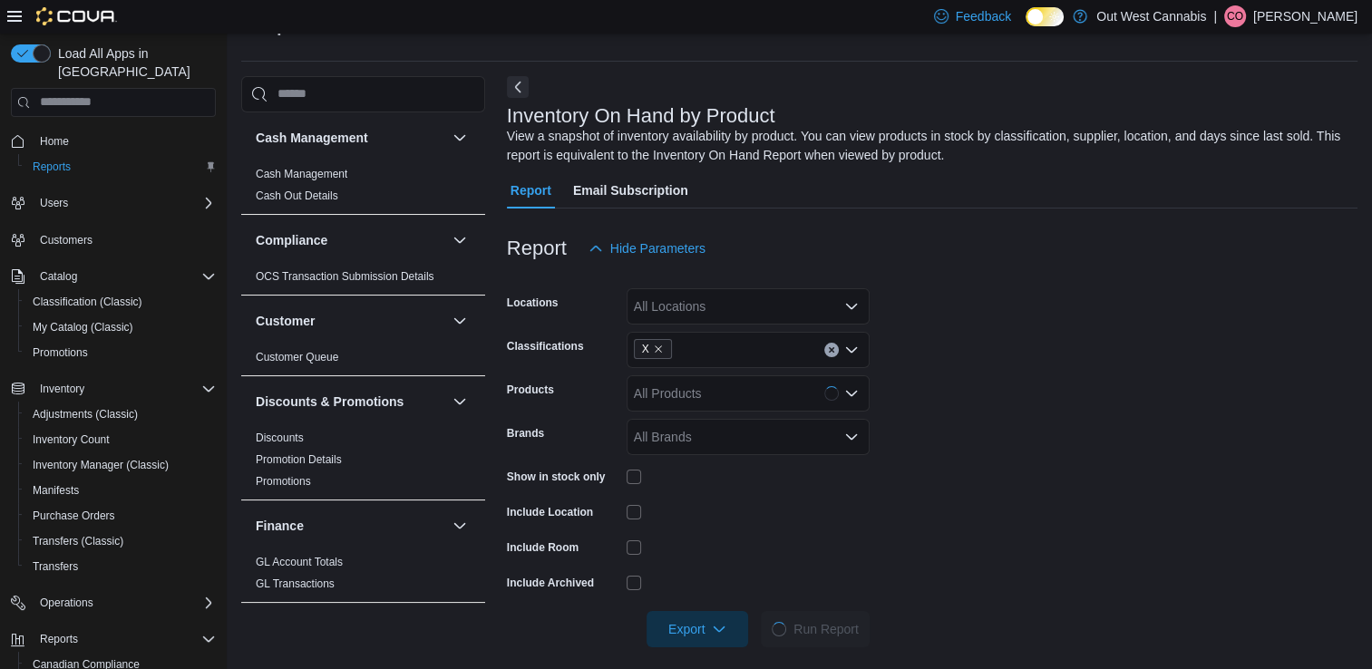
scroll to position [59, 0]
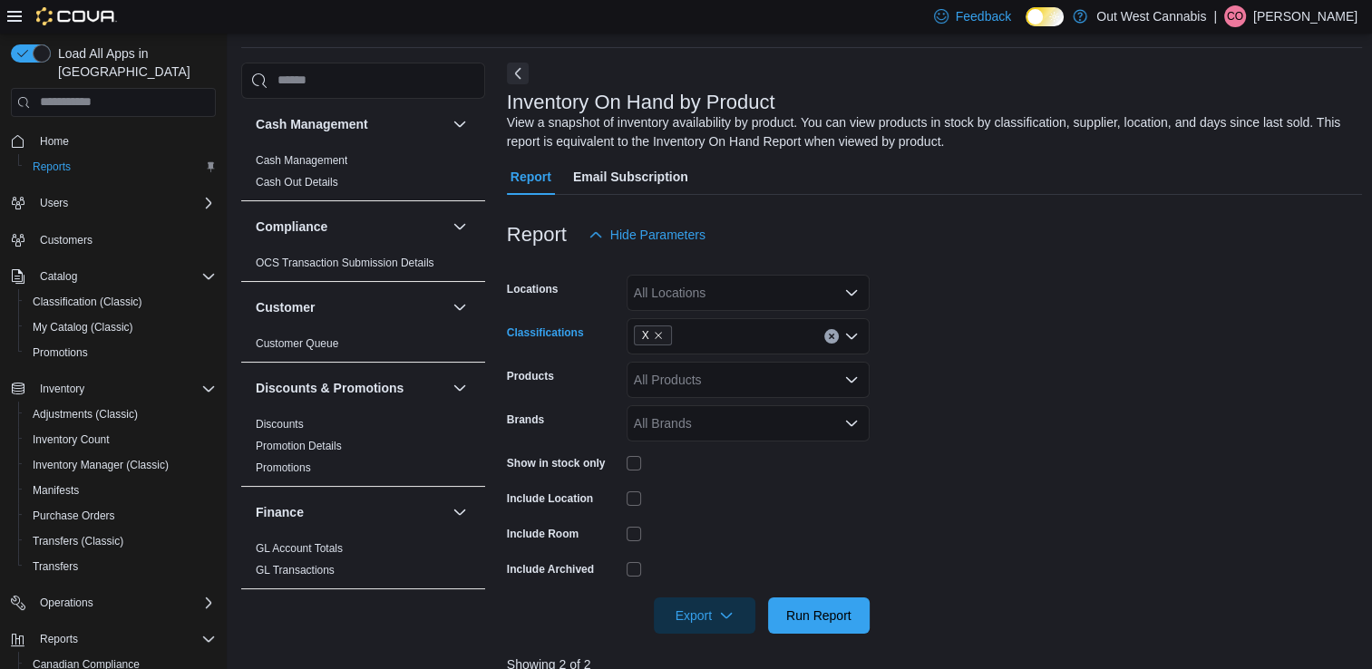
click at [834, 335] on icon "Clear input" at bounding box center [831, 336] width 7 height 7
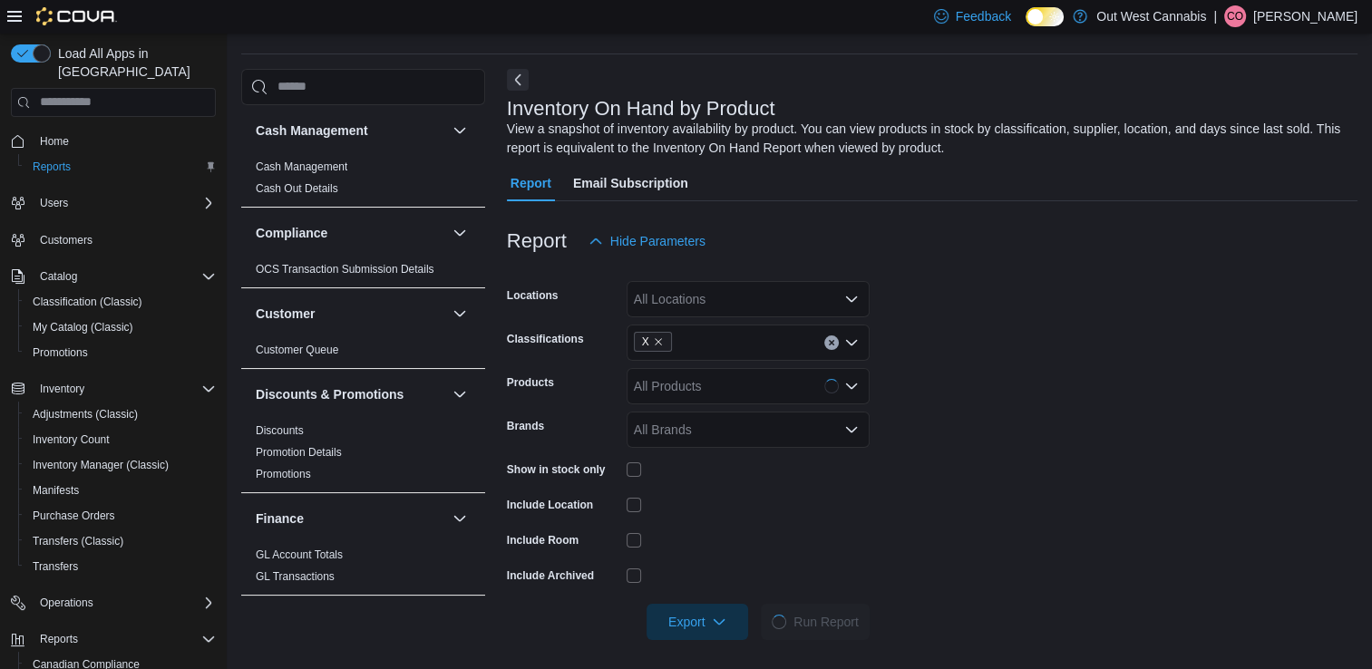
scroll to position [59, 0]
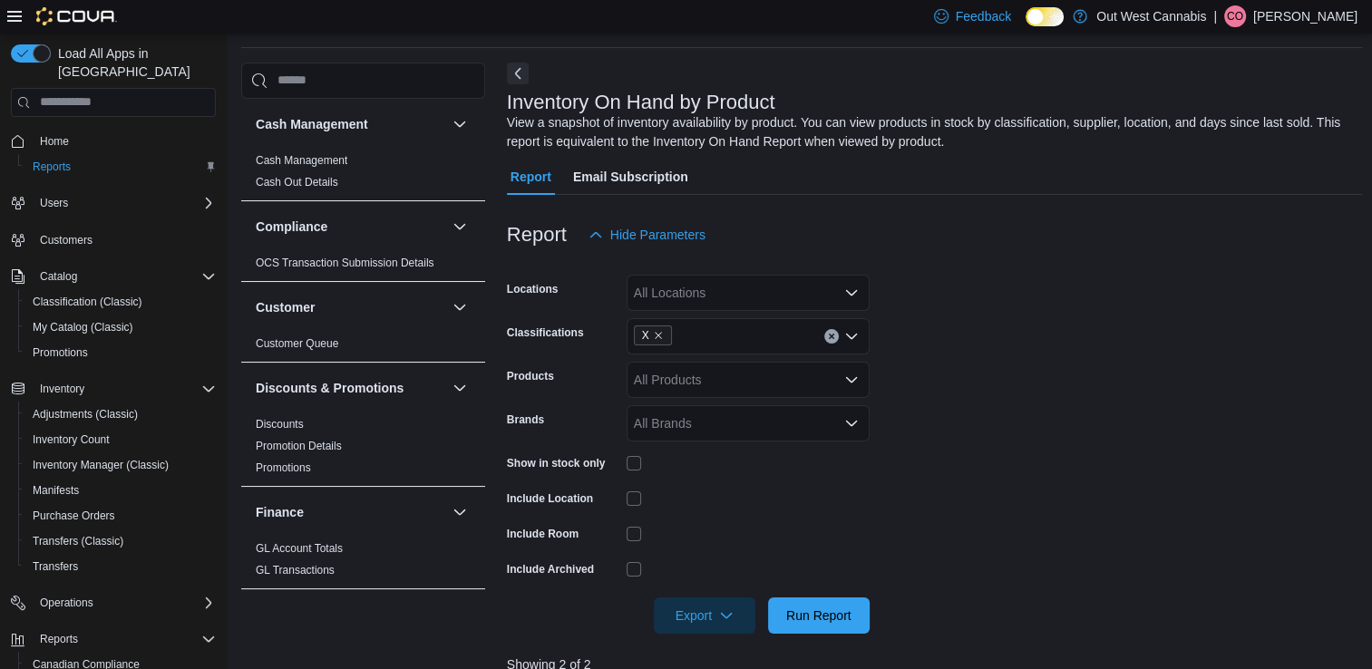
click at [834, 343] on div "X" at bounding box center [748, 336] width 243 height 36
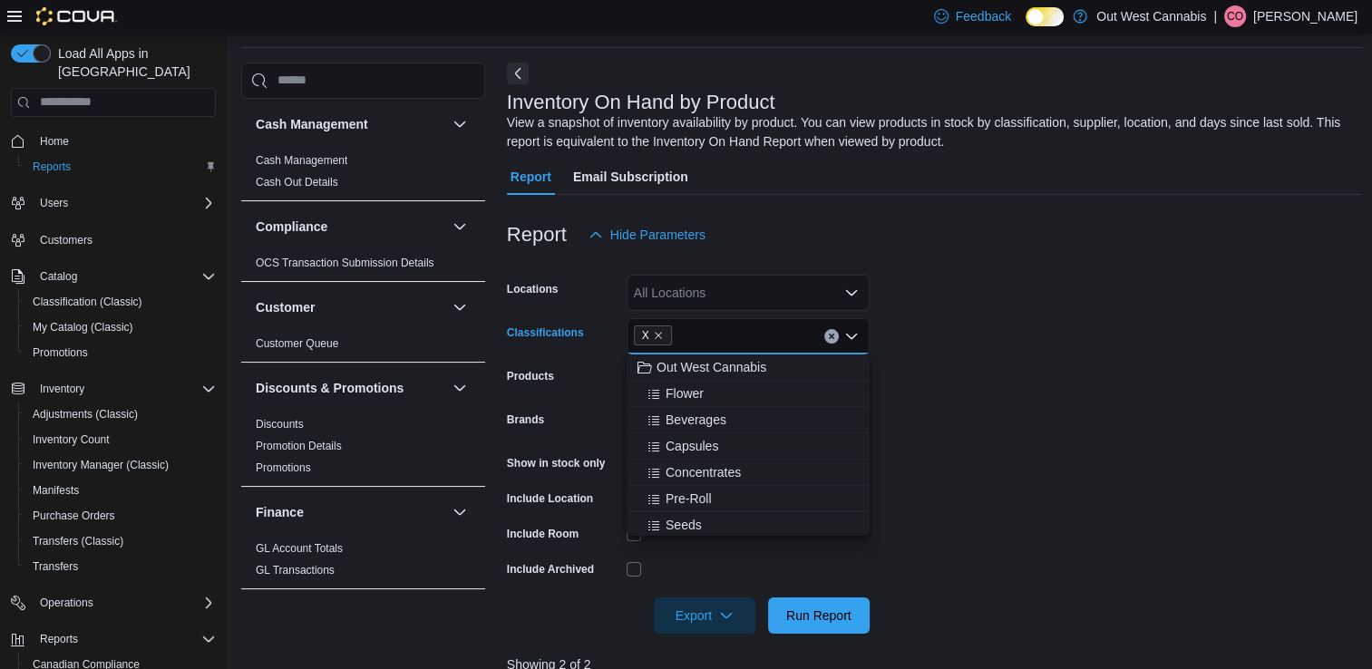
click at [830, 335] on icon "Clear input" at bounding box center [831, 336] width 7 height 7
click at [725, 422] on div "Beverages" at bounding box center [747, 420] width 221 height 18
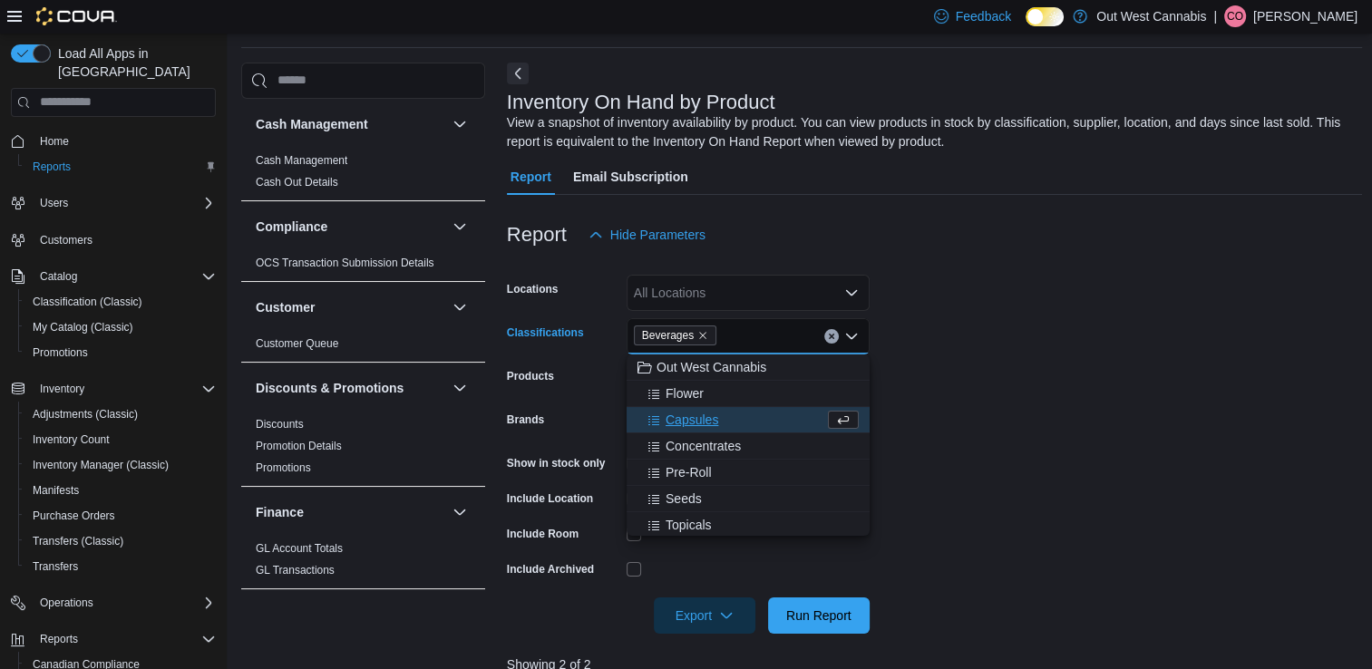
click at [743, 415] on div "Capsules" at bounding box center [730, 420] width 187 height 18
click at [720, 497] on div "Topicals" at bounding box center [747, 499] width 221 height 18
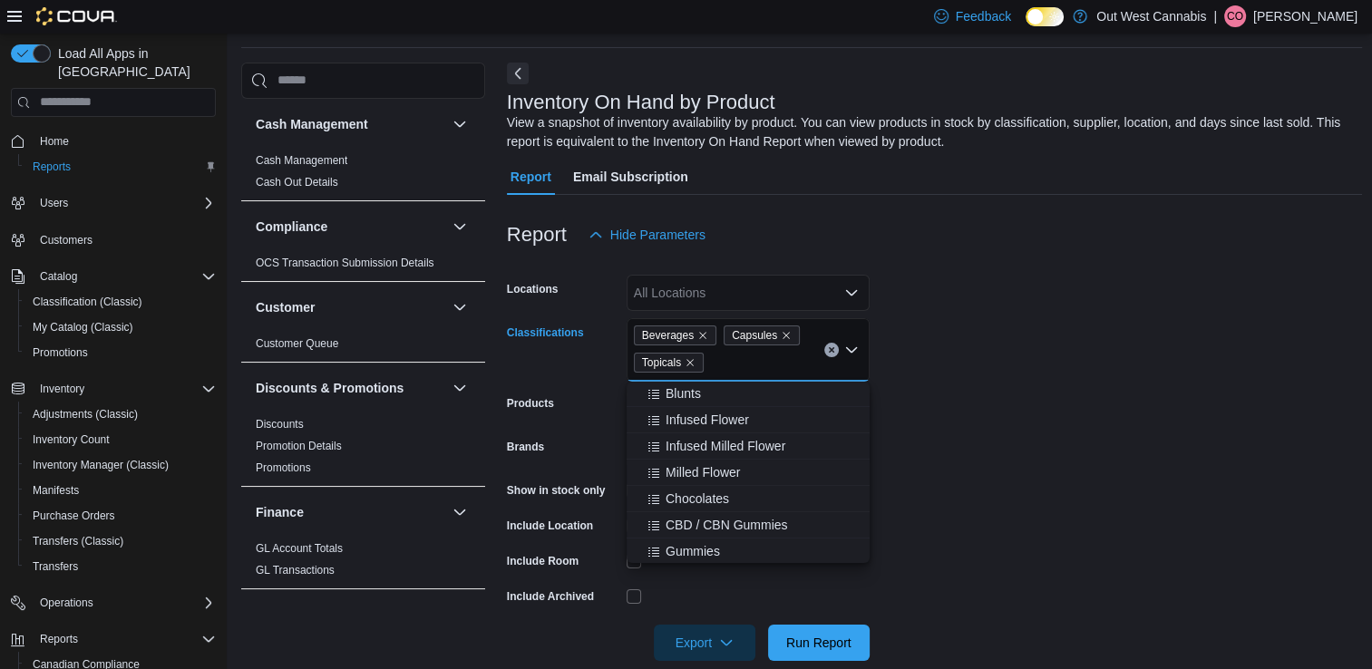
scroll to position [453, 0]
click at [730, 487] on span "CBD / CBN Gummies" at bounding box center [727, 493] width 122 height 18
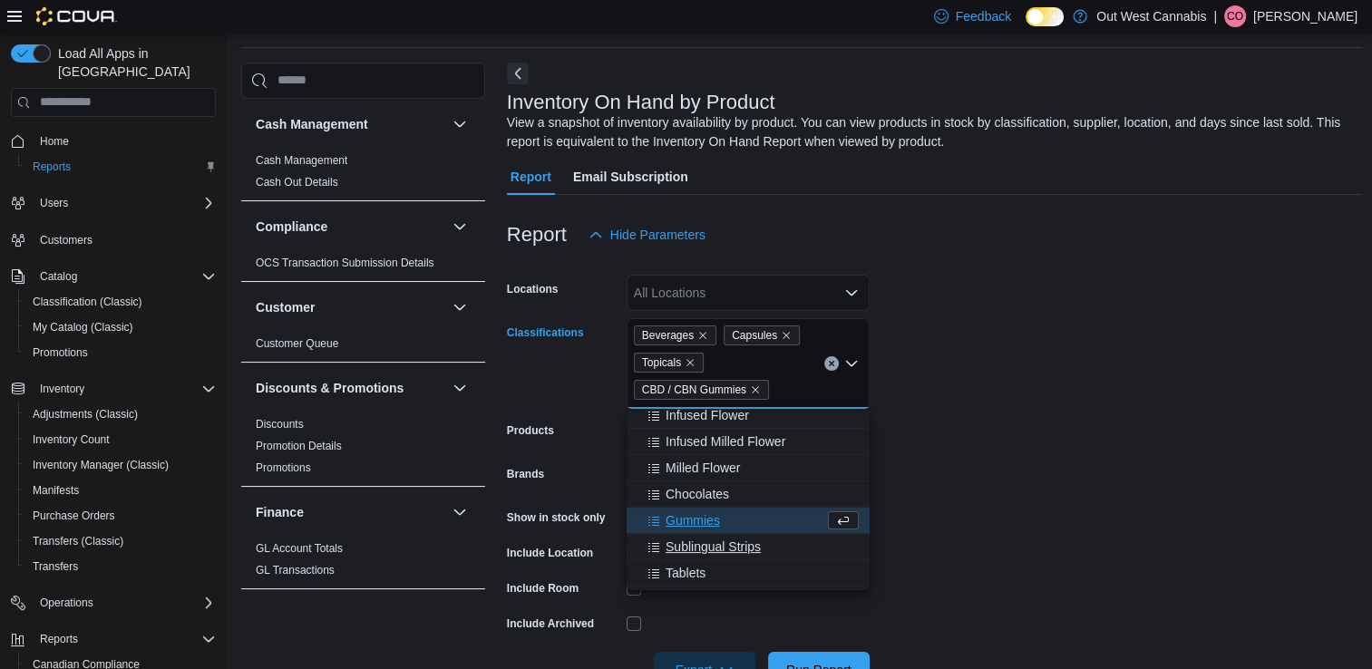
click at [727, 546] on span "Sublingual Strips" at bounding box center [713, 547] width 95 height 18
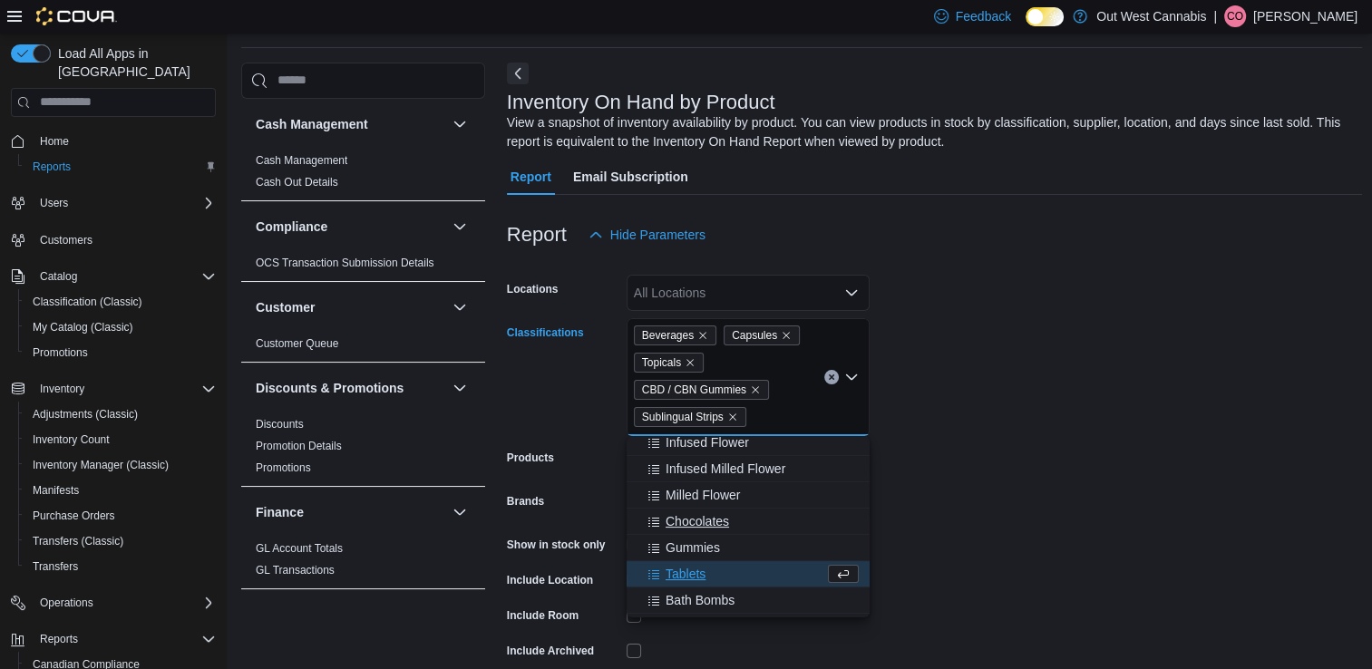
scroll to position [544, 0]
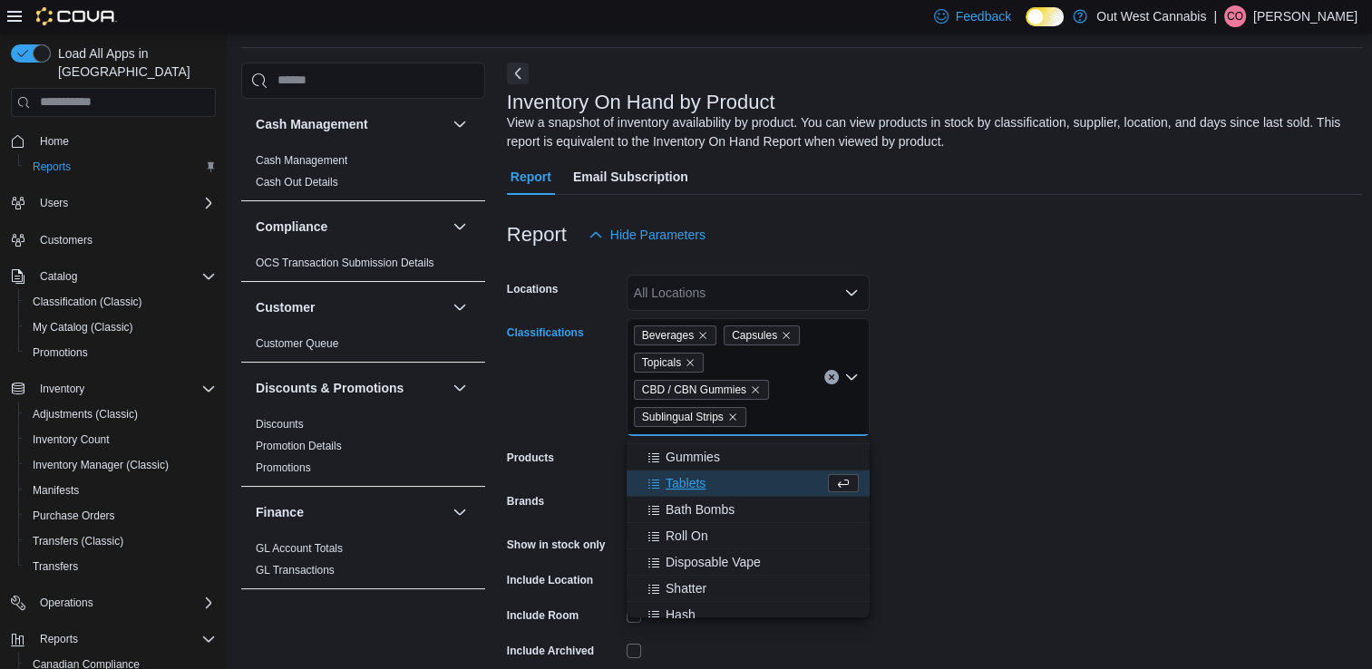
click at [730, 477] on div "Tablets" at bounding box center [730, 483] width 187 height 18
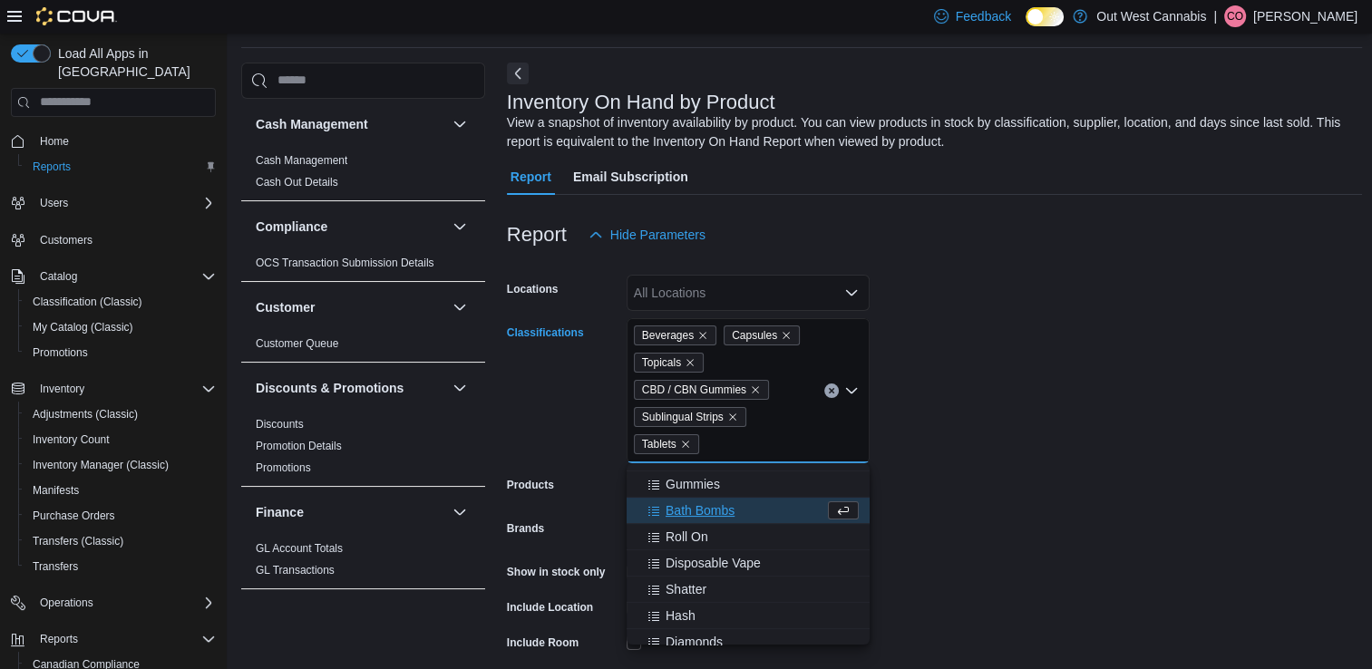
click at [749, 511] on div "Bath Bombs" at bounding box center [730, 510] width 187 height 18
click at [722, 510] on div "Roll On" at bounding box center [730, 510] width 187 height 18
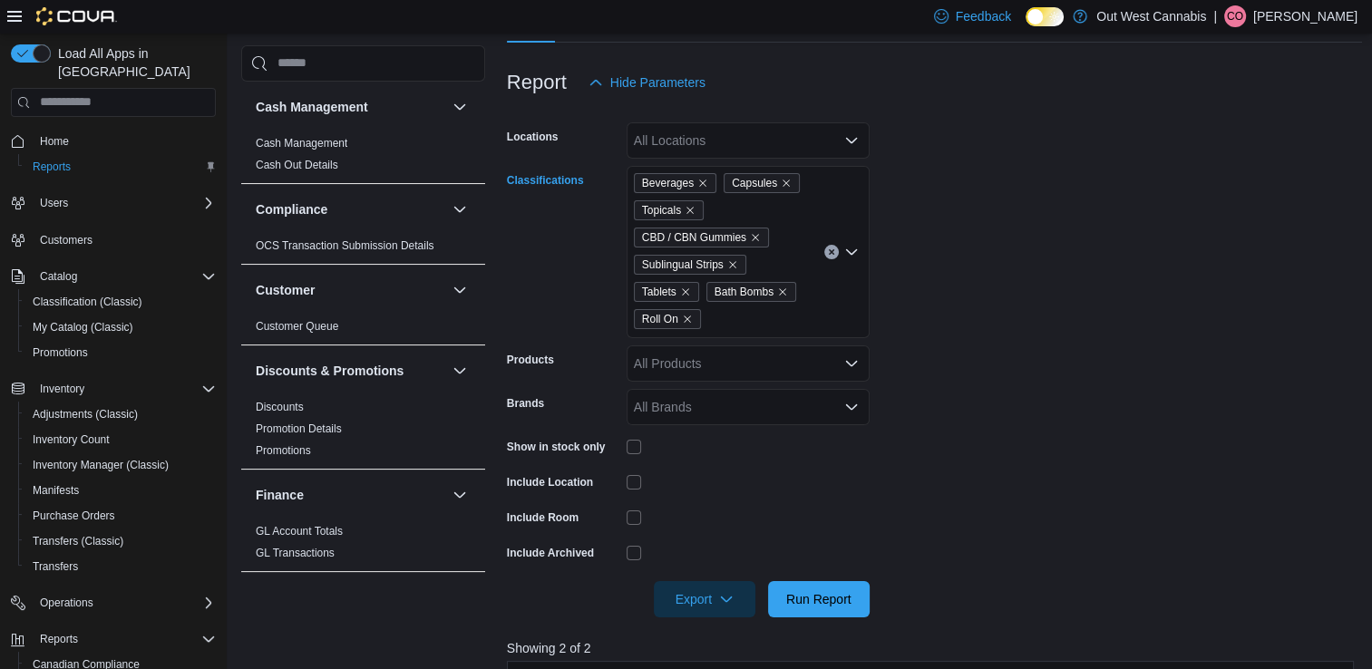
scroll to position [240, 0]
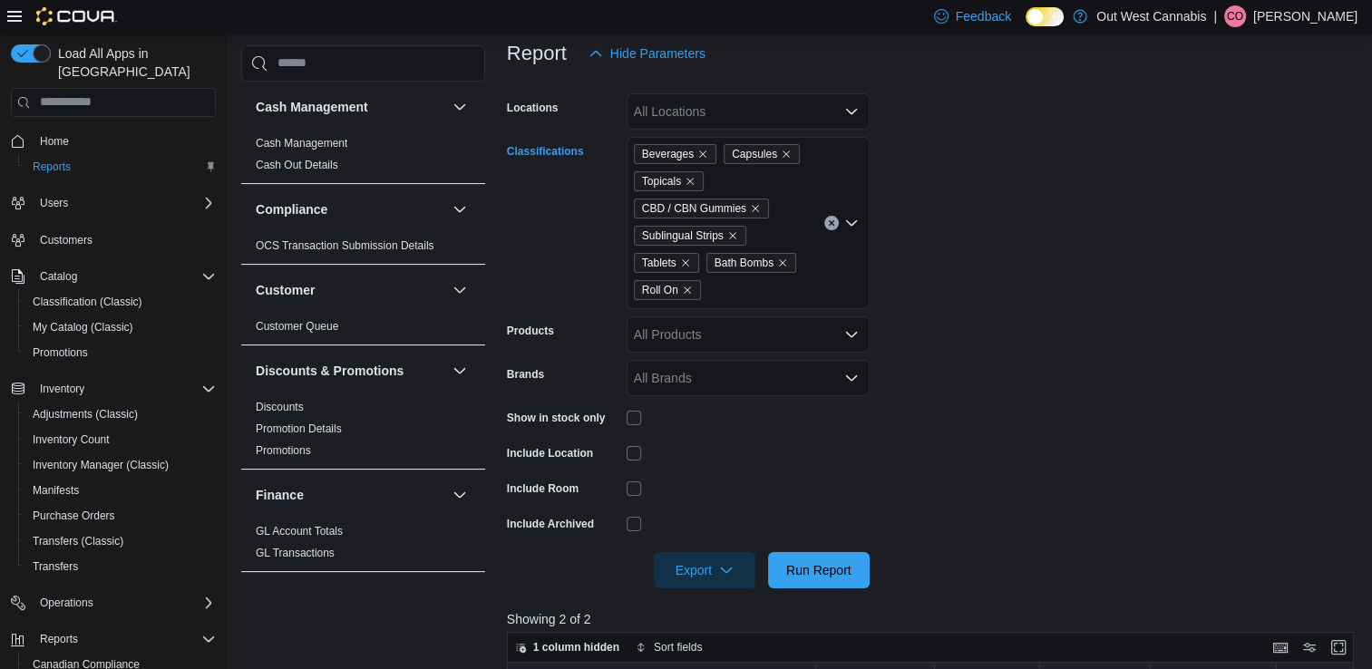
click at [851, 219] on icon "Open list of options" at bounding box center [851, 223] width 15 height 15
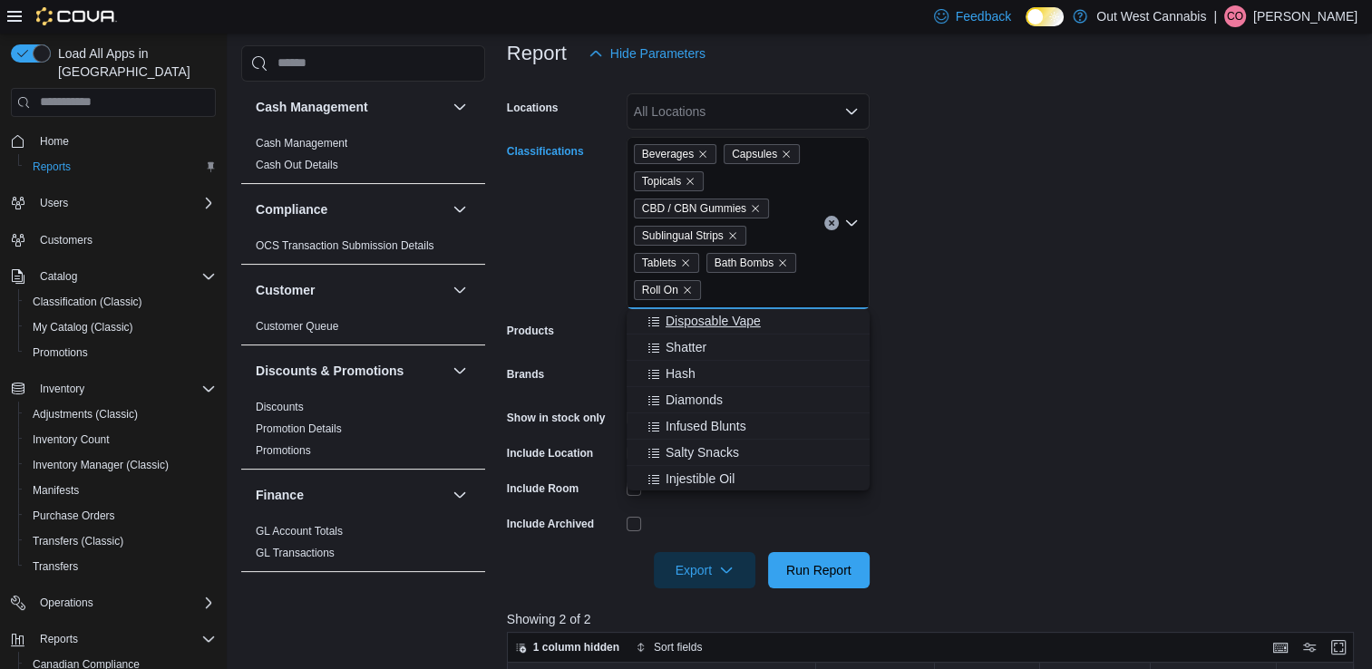
scroll to position [609, 0]
click at [703, 442] on span "Injestible Oil" at bounding box center [700, 449] width 69 height 18
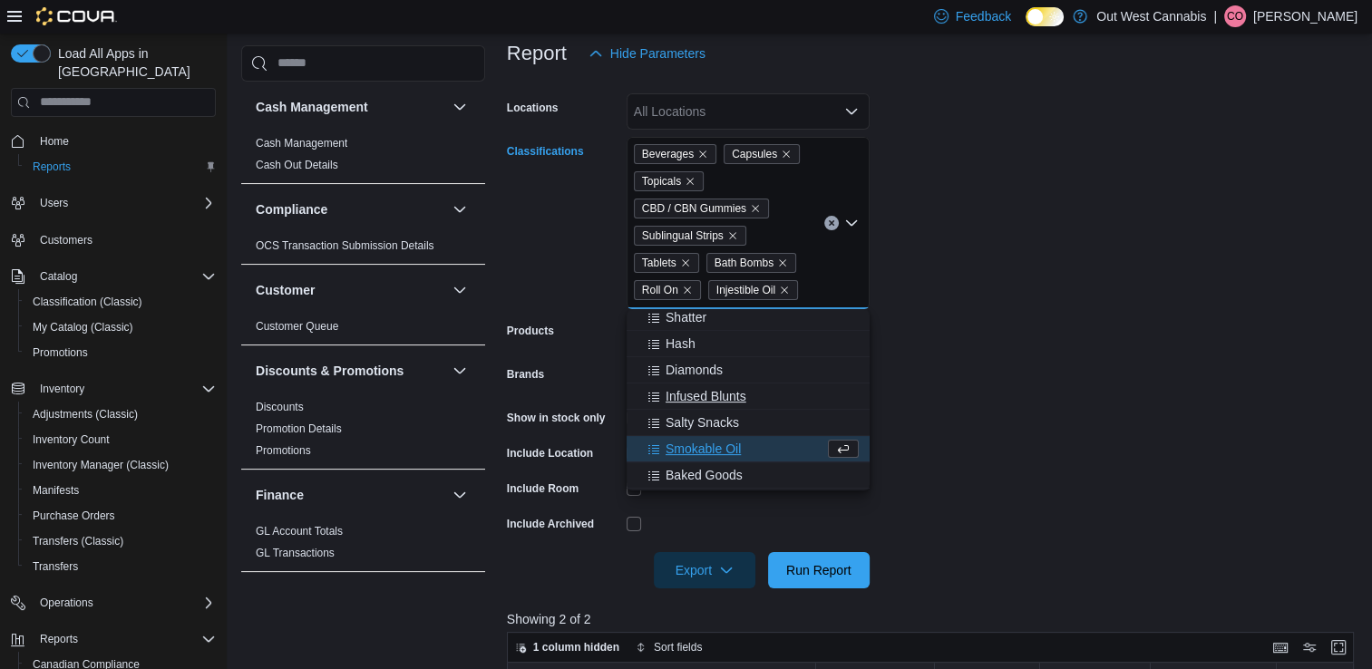
scroll to position [685, 0]
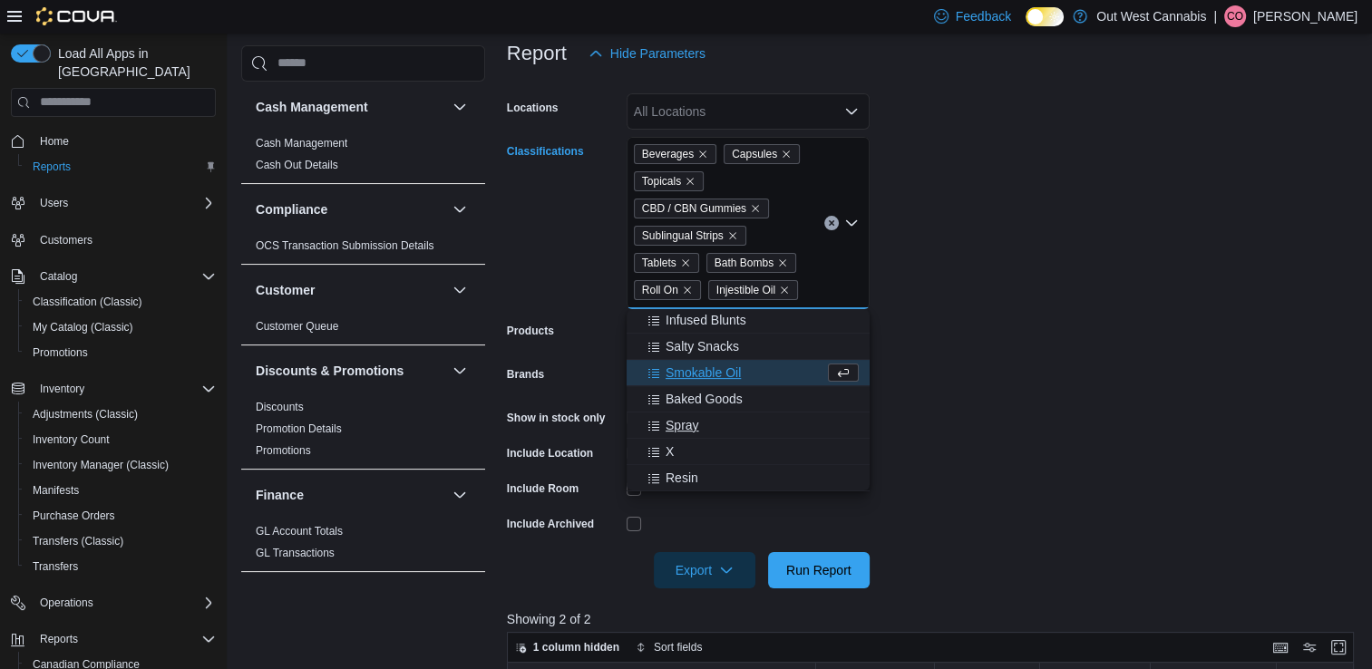
click at [711, 420] on div "Spray" at bounding box center [747, 425] width 221 height 18
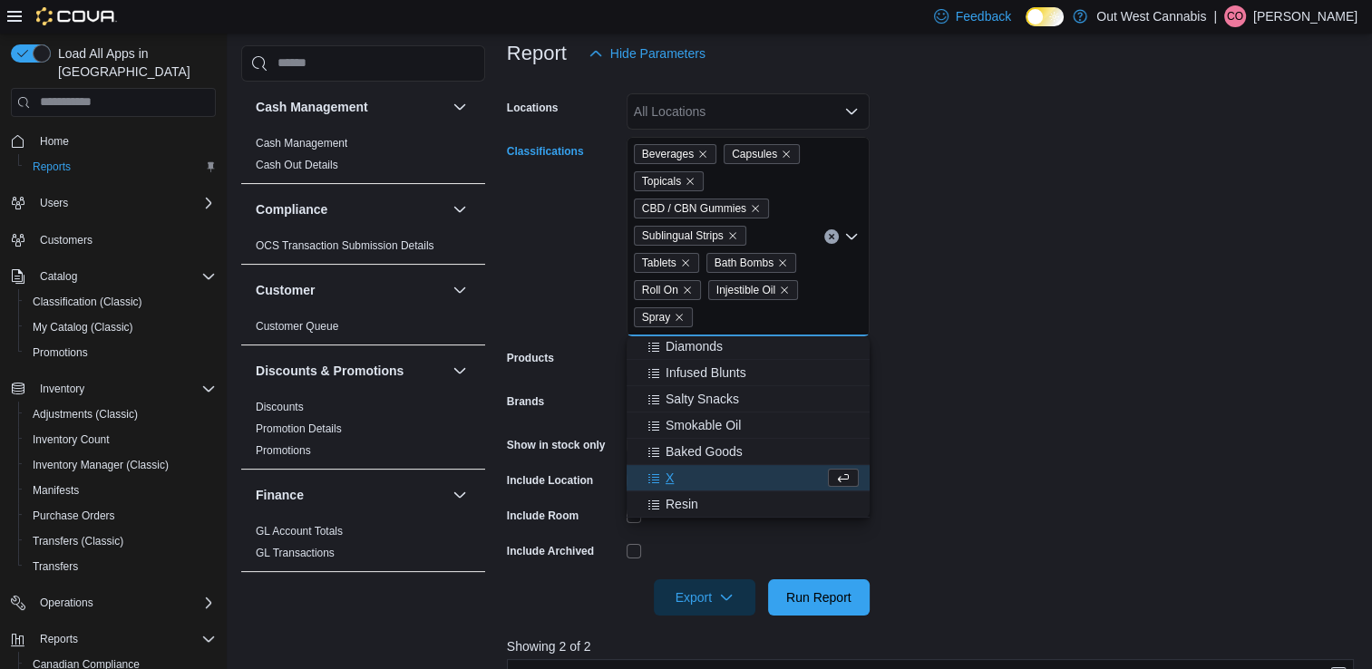
click at [685, 473] on div "X" at bounding box center [730, 478] width 187 height 18
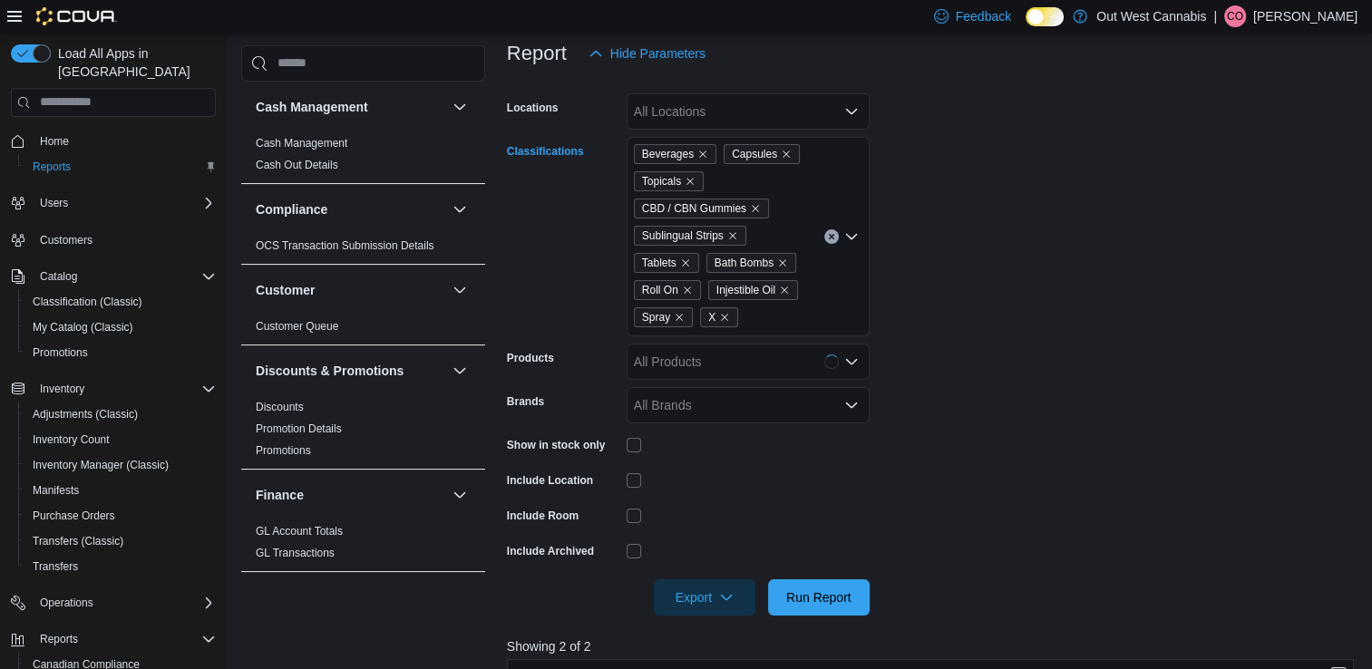
scroll to position [331, 0]
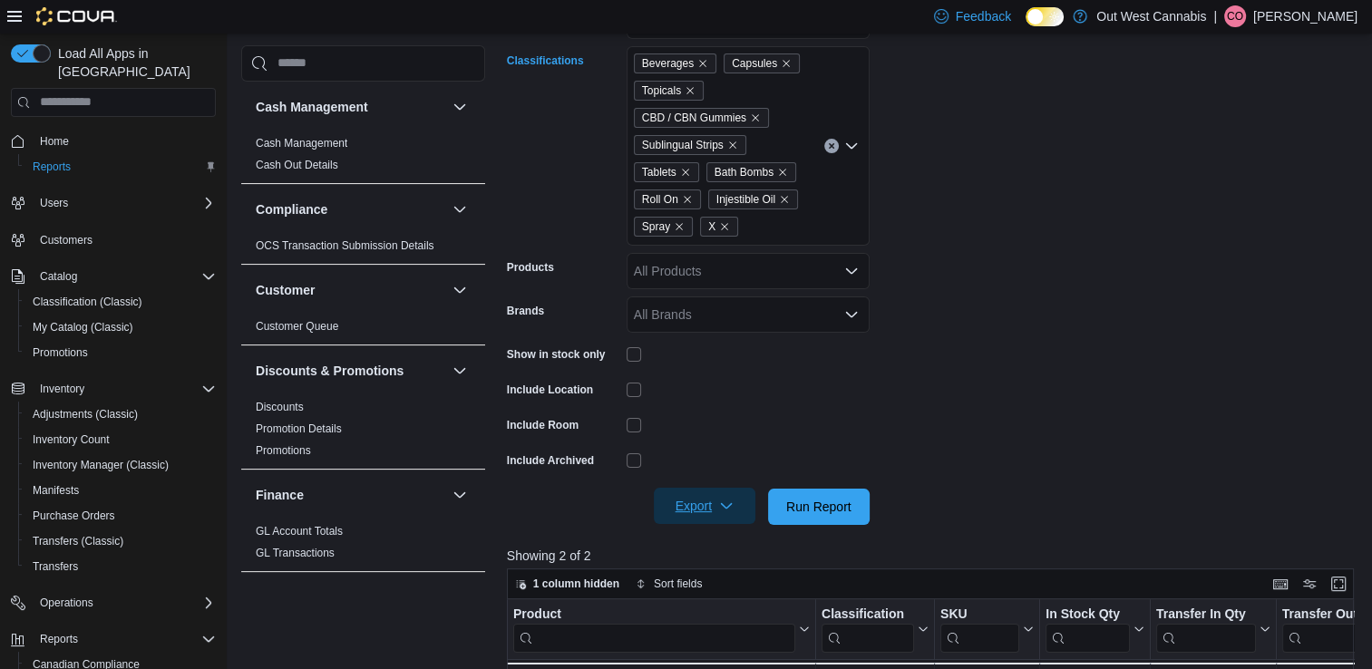
click at [729, 504] on icon "button" at bounding box center [726, 506] width 15 height 15
click at [718, 539] on span "Export to Excel" at bounding box center [707, 543] width 82 height 15
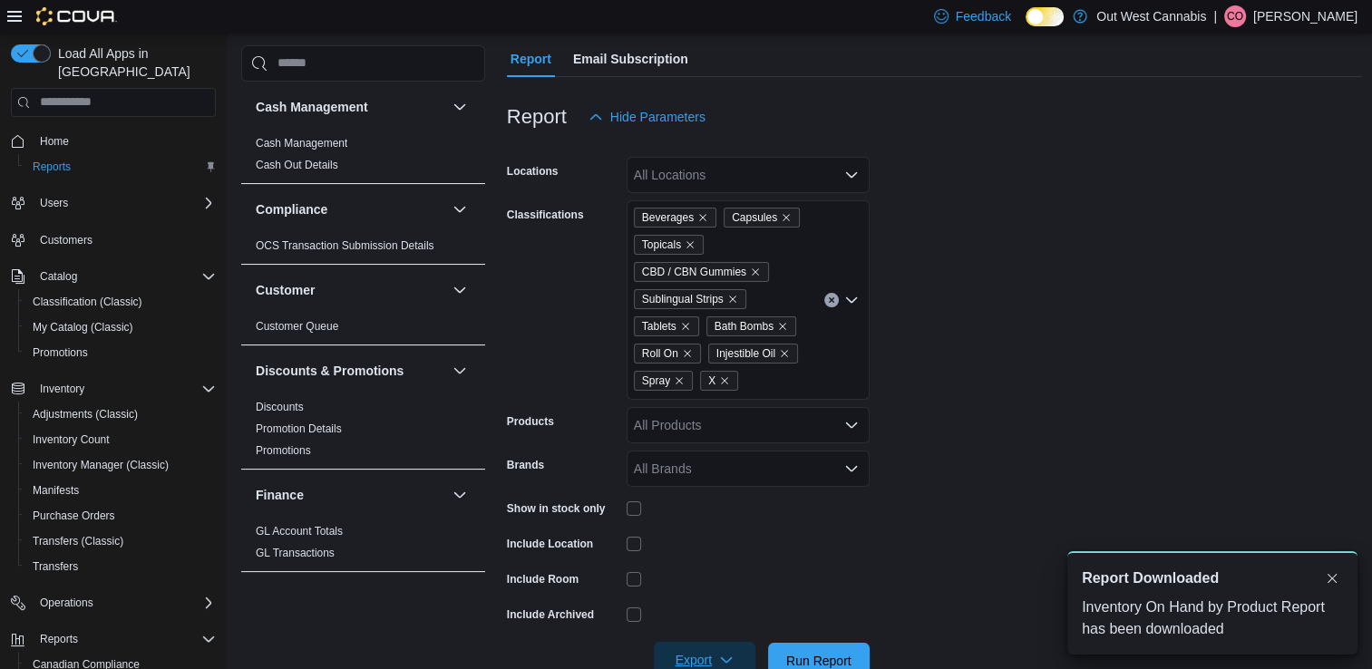
scroll to position [150, 0]
